Goal: Information Seeking & Learning: Learn about a topic

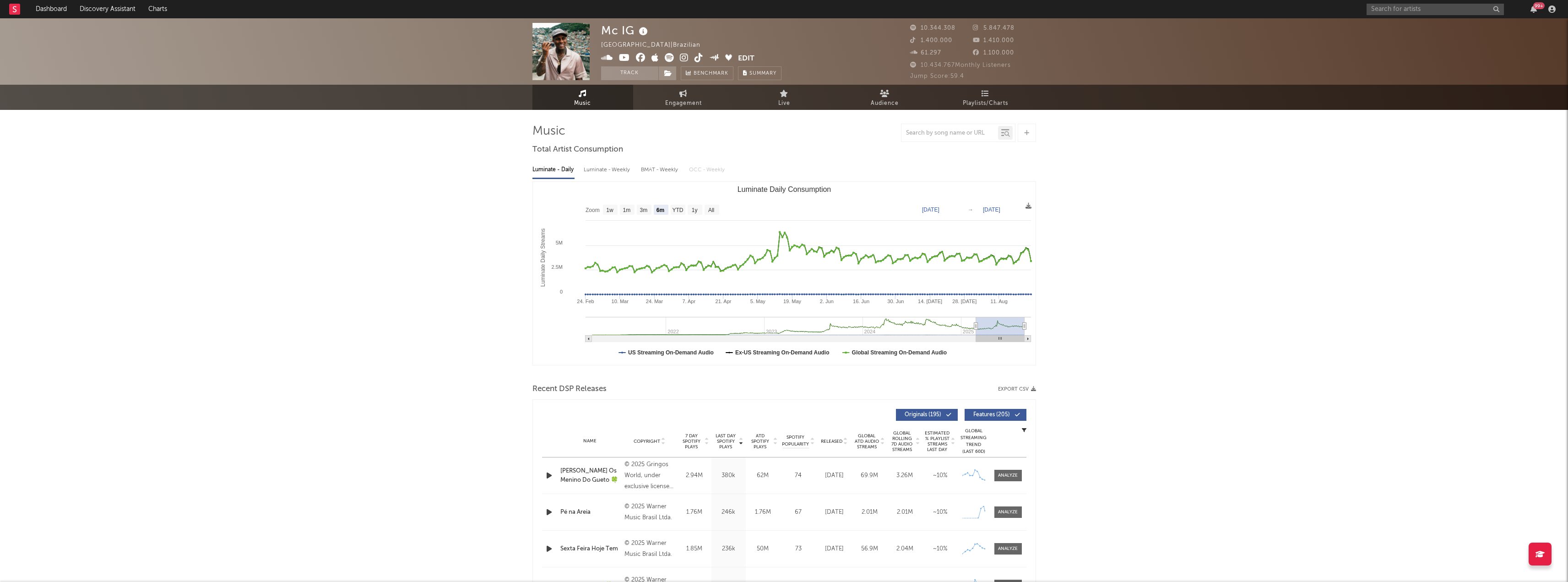
select select "6m"
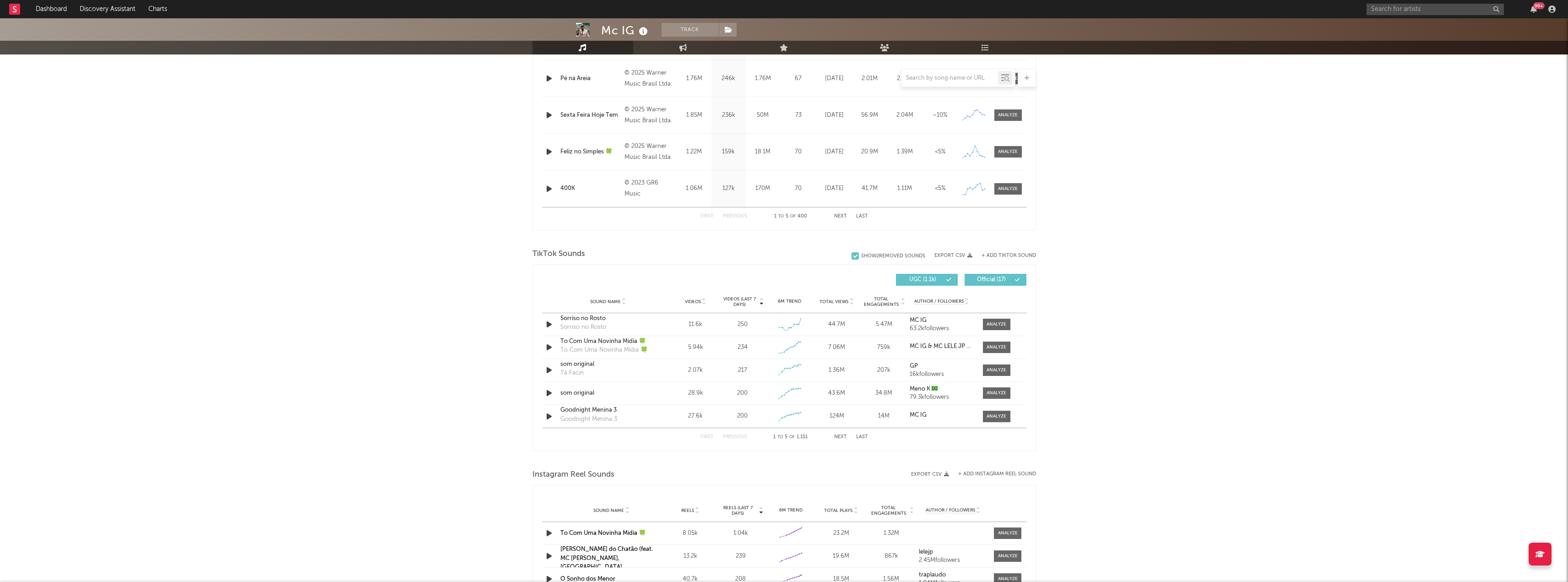
scroll to position [503, 0]
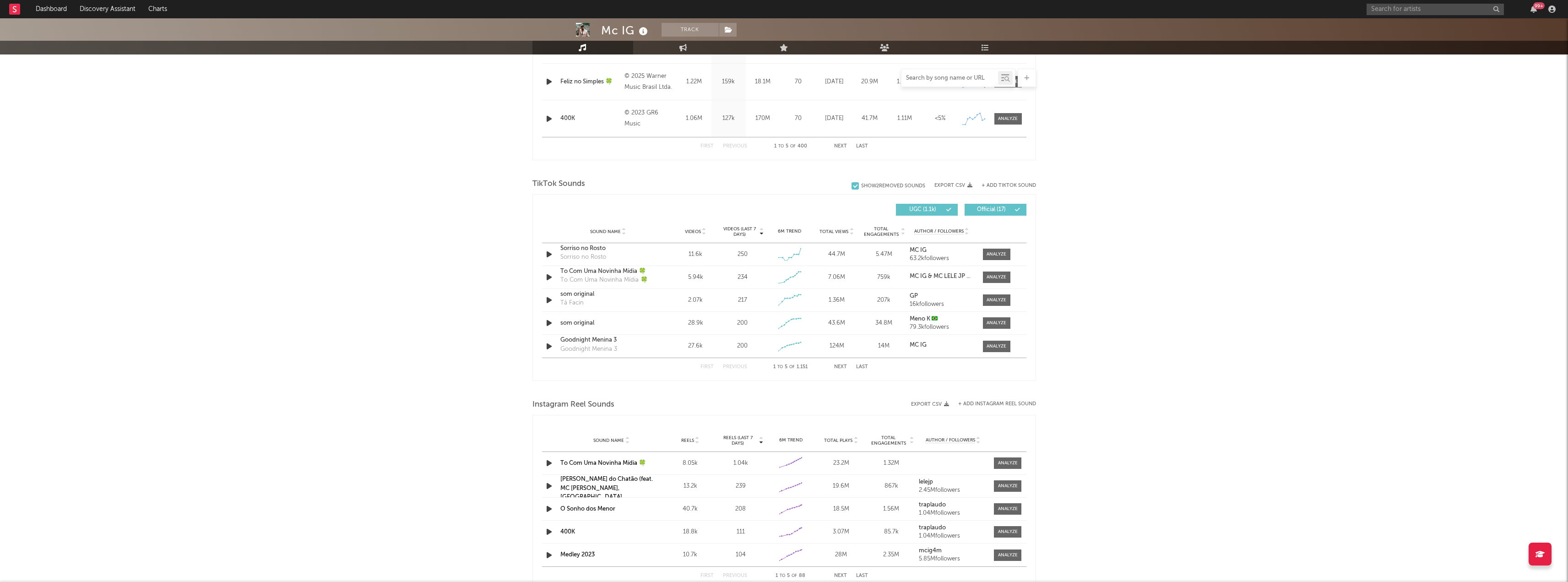
click at [922, 77] on input "text" at bounding box center [950, 79] width 97 height 7
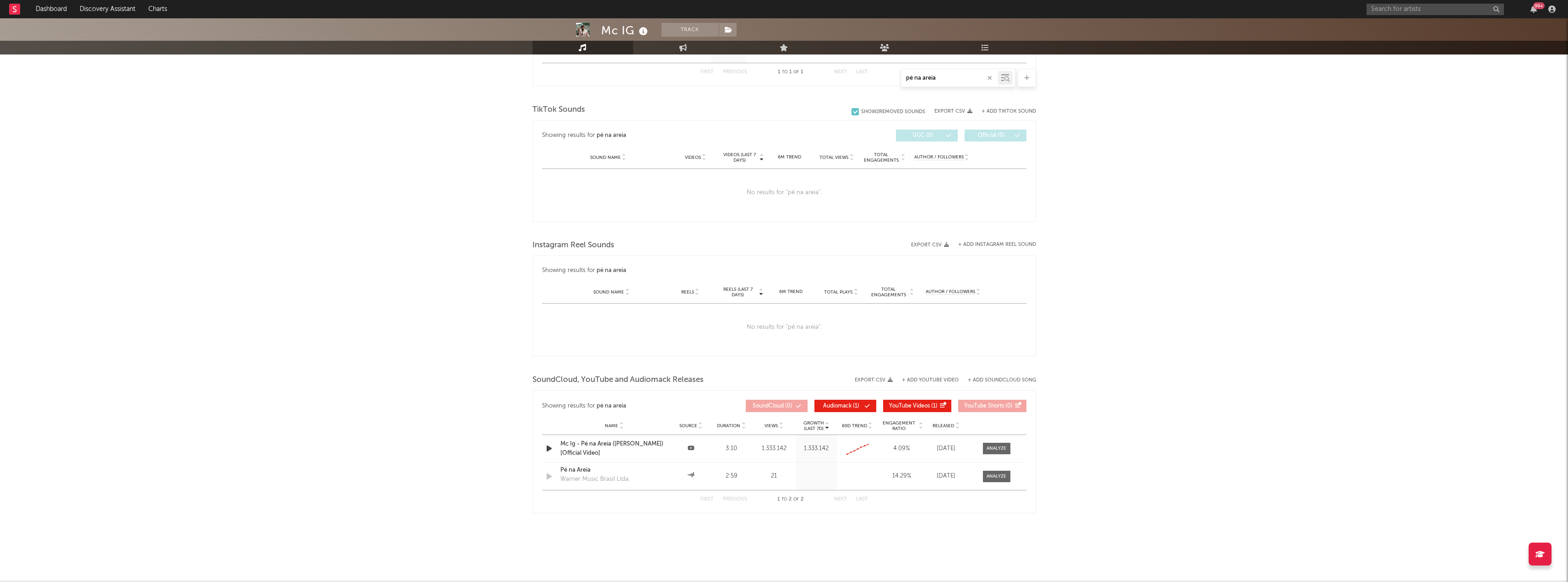
scroll to position [431, 0]
type input "pé na areia"
drag, startPoint x: 941, startPoint y: 77, endPoint x: 758, endPoint y: 79, distance: 183.0
click at [758, 79] on div "pé na areia" at bounding box center [784, 78] width 503 height 18
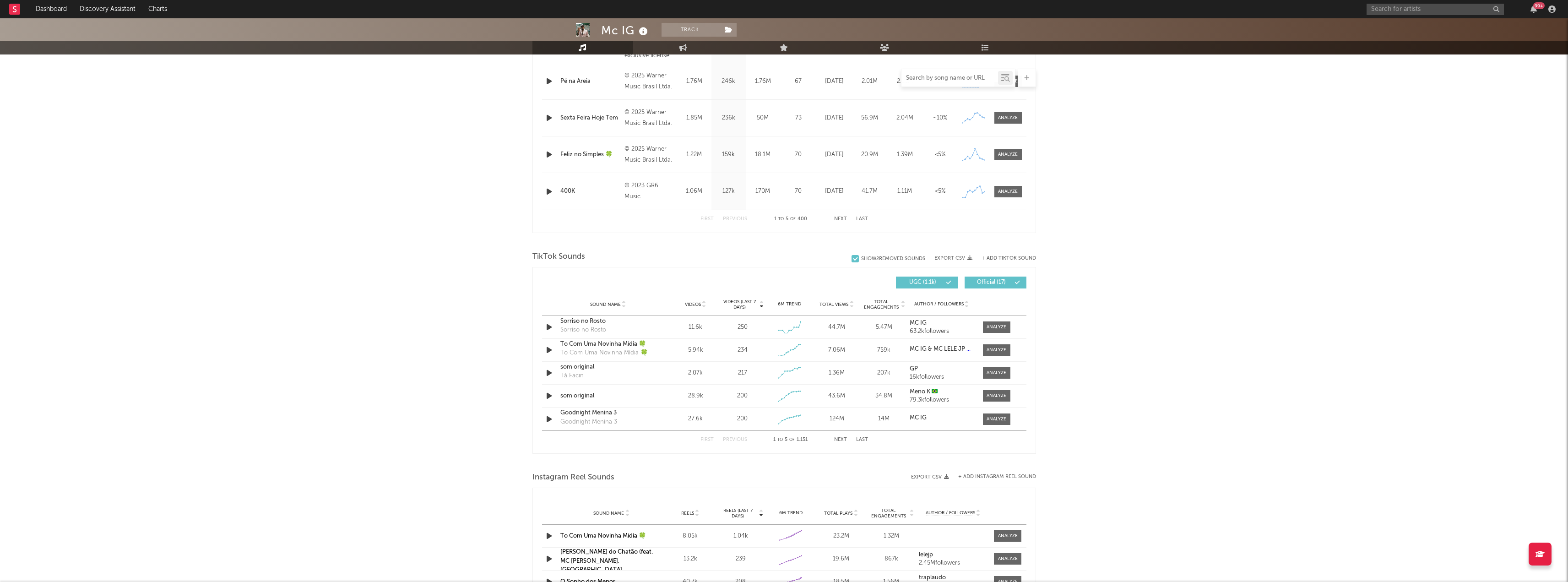
scroll to position [503, 0]
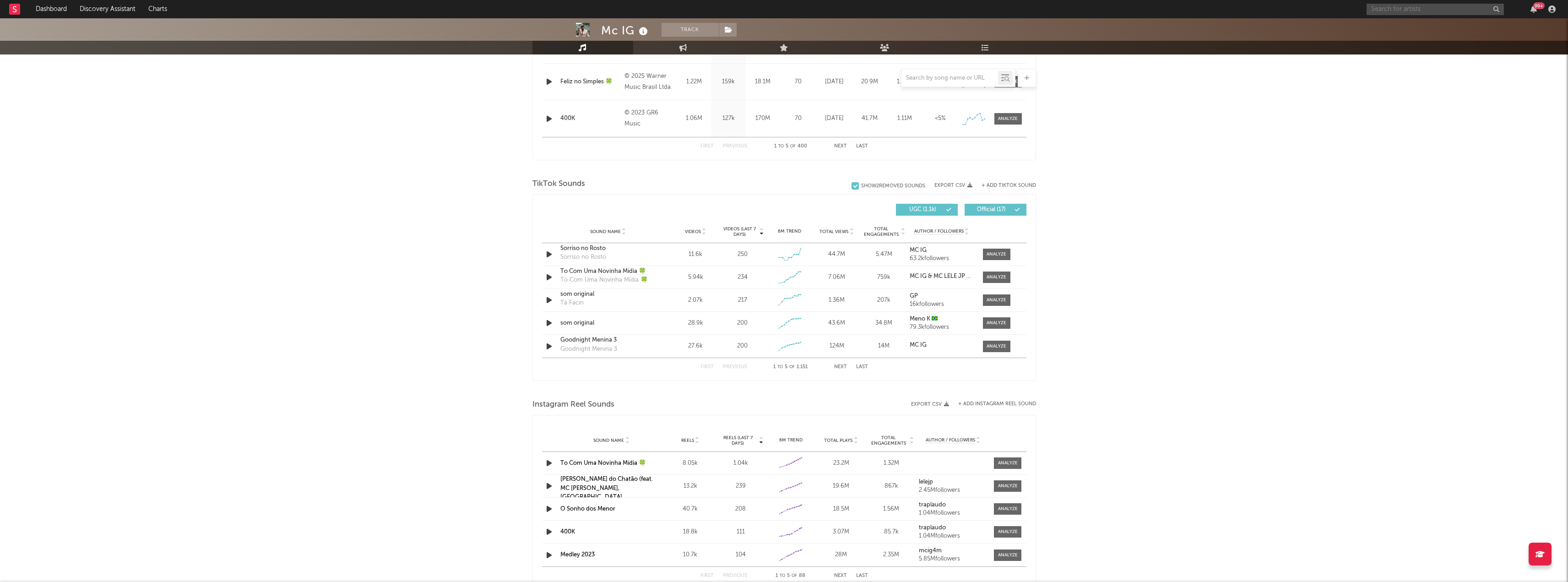
click at [1382, 7] on input "text" at bounding box center [1435, 9] width 138 height 12
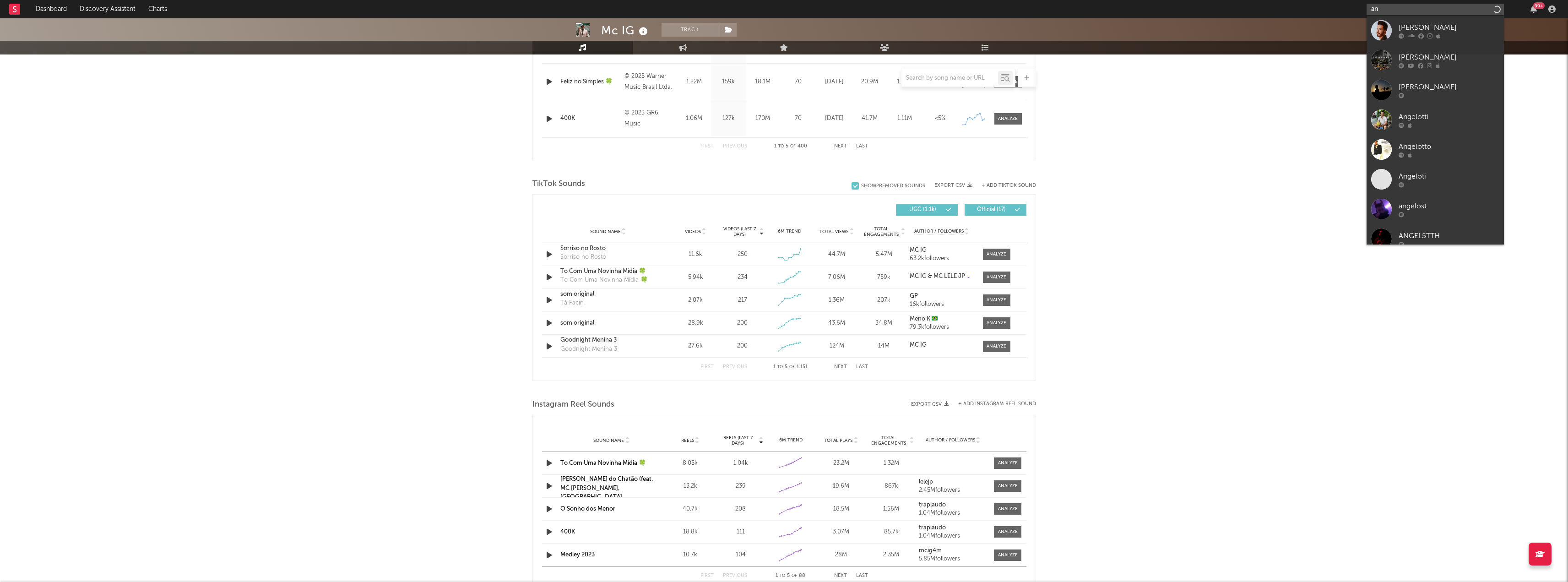
type input "a"
type input "c"
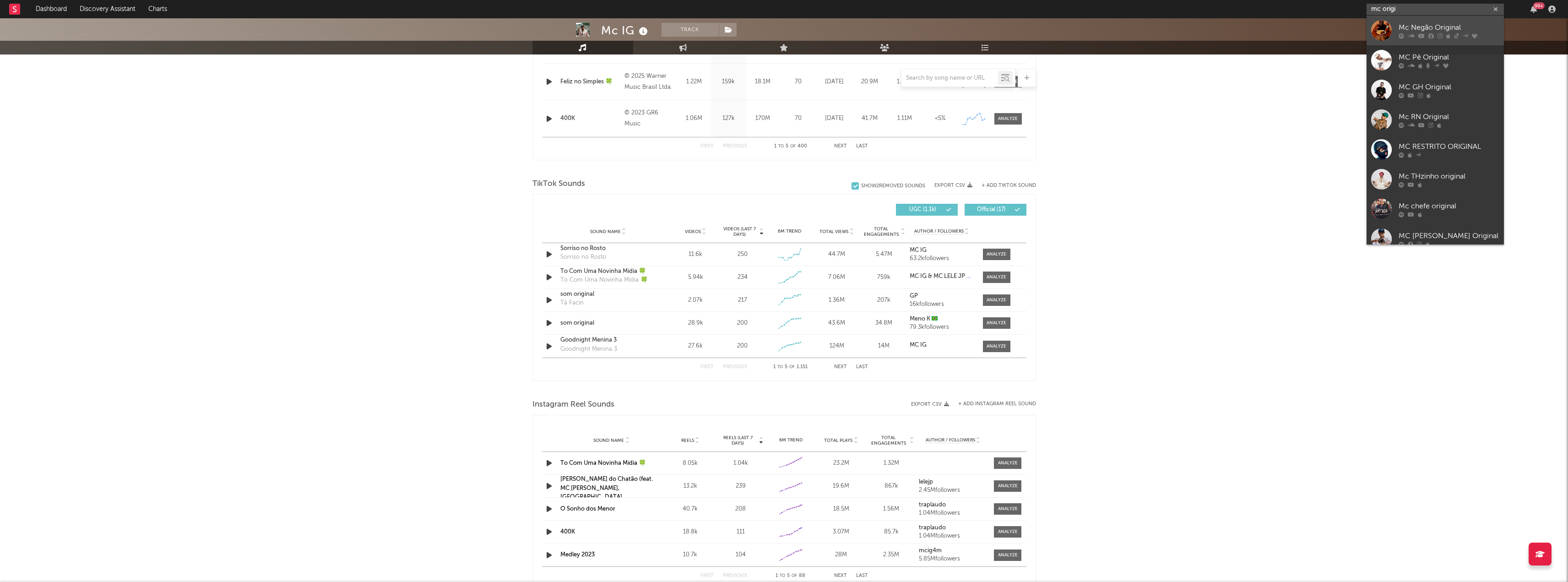
type input "mc origi"
click at [1421, 35] on icon at bounding box center [1421, 35] width 7 height 5
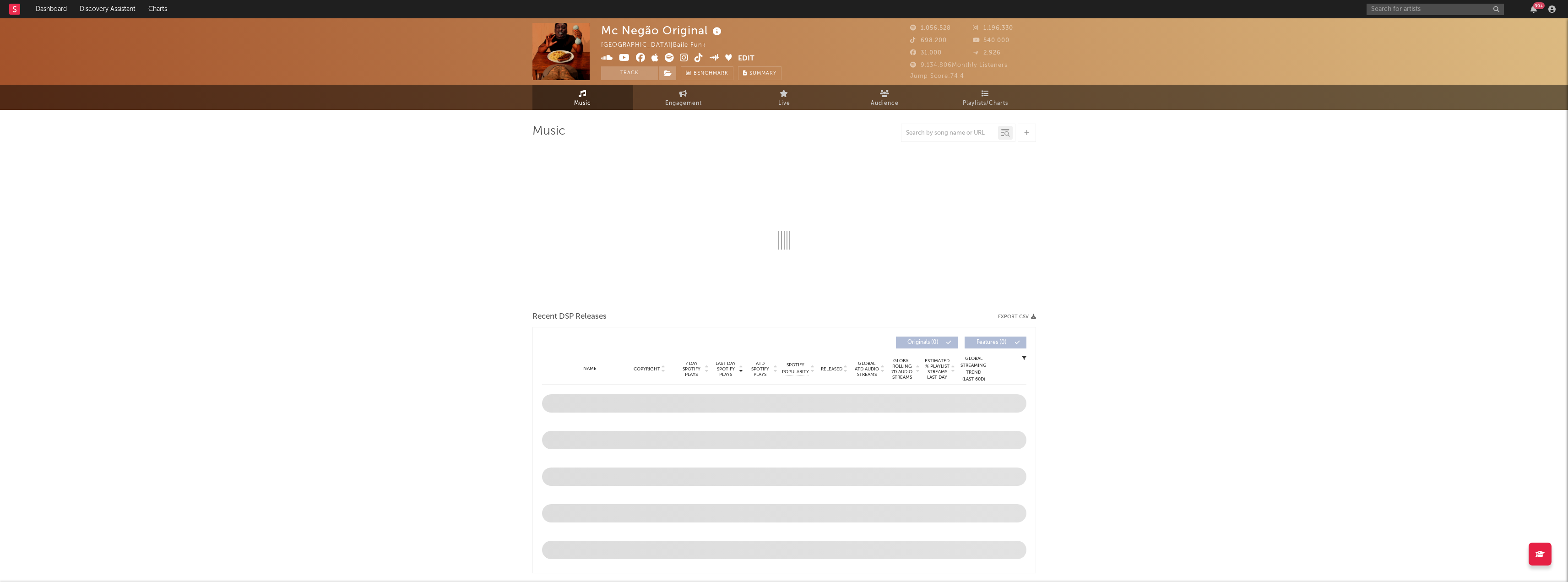
select select "6m"
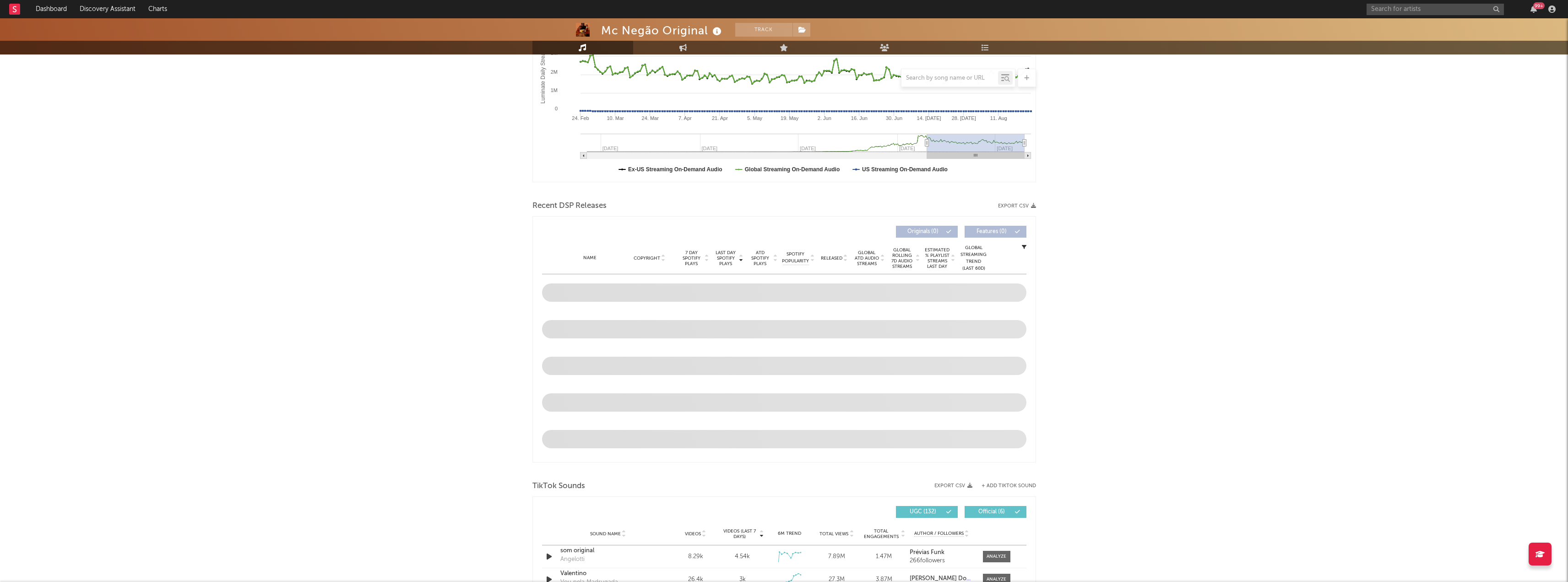
scroll to position [412, 0]
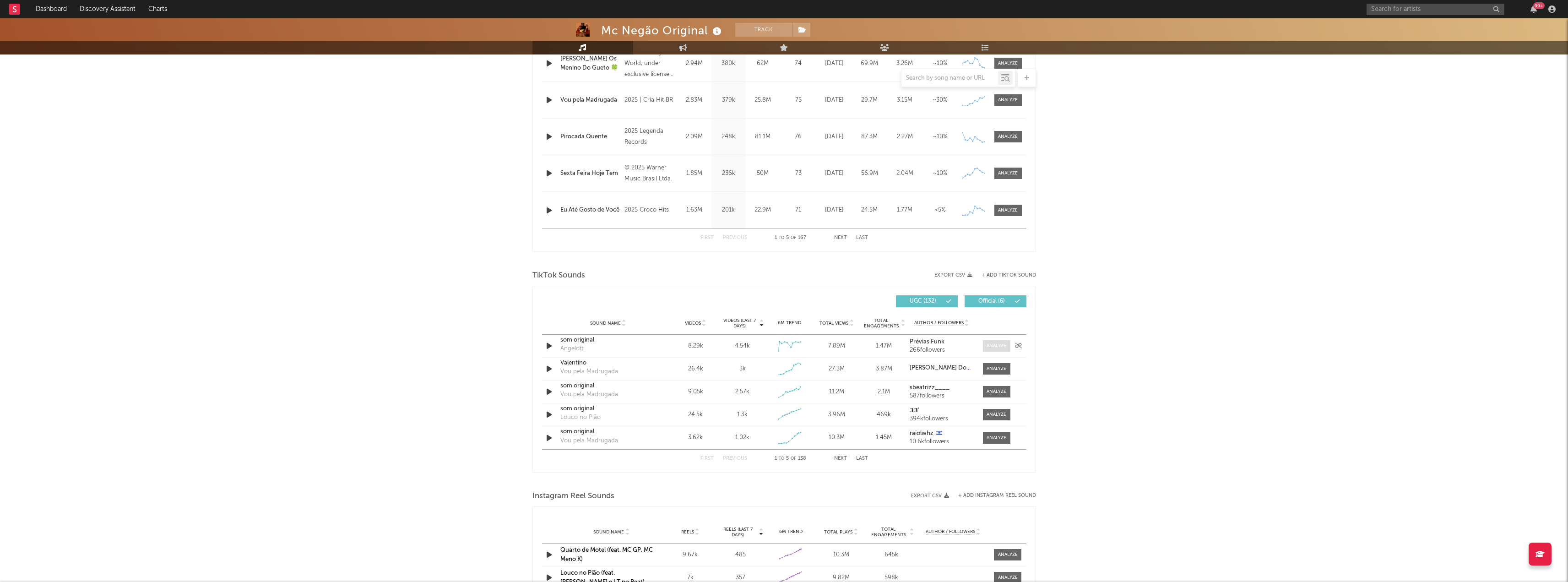
click at [987, 343] on div at bounding box center [996, 346] width 19 height 7
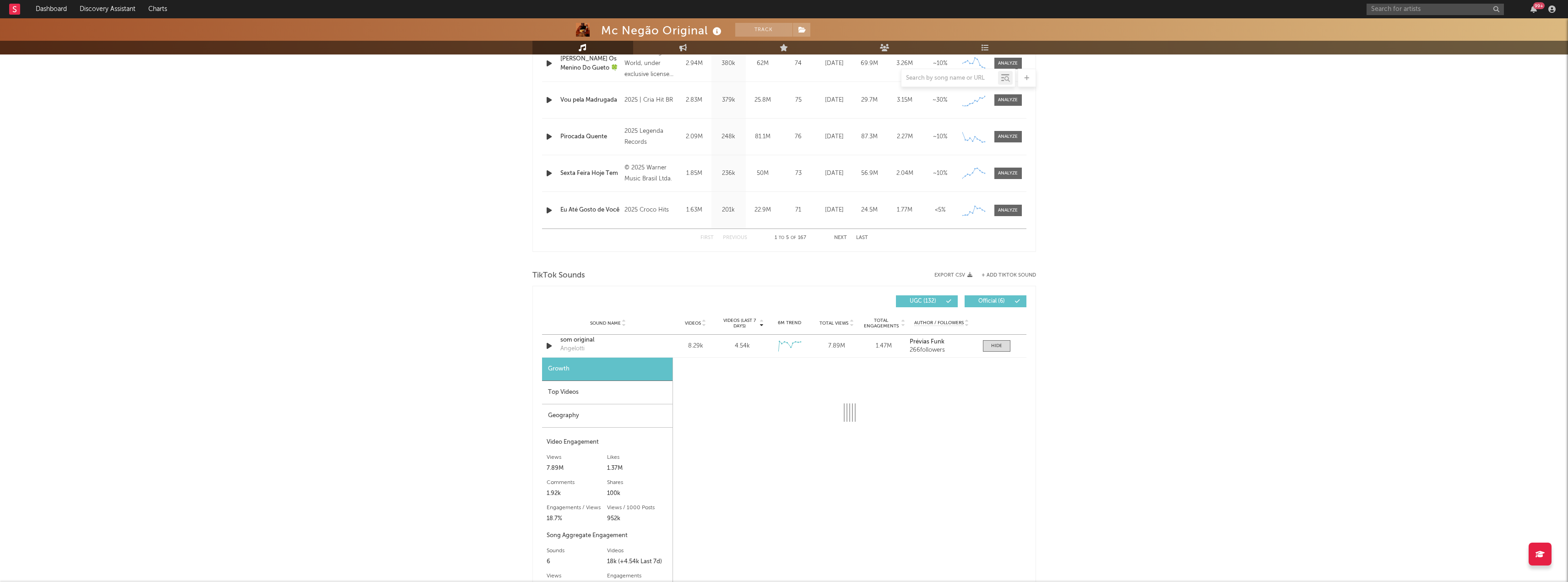
select select "1w"
